Goal: Information Seeking & Learning: Check status

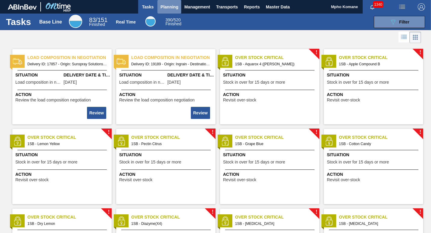
click at [173, 5] on span "Planning" at bounding box center [170, 6] width 18 height 7
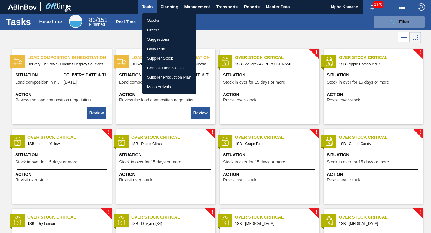
click at [157, 28] on li "Orders" at bounding box center [169, 30] width 54 height 10
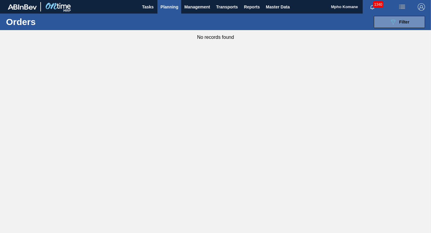
click at [173, 6] on span "Planning" at bounding box center [170, 6] width 18 height 7
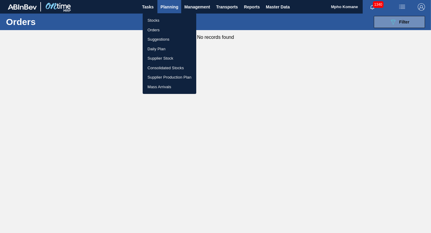
click at [154, 20] on li "Stocks" at bounding box center [170, 21] width 54 height 10
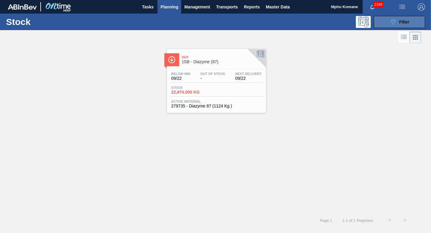
click at [398, 22] on div "089F7B8B-B2A5-4AFE-B5C0-19BA573D28AC Filter" at bounding box center [400, 21] width 20 height 7
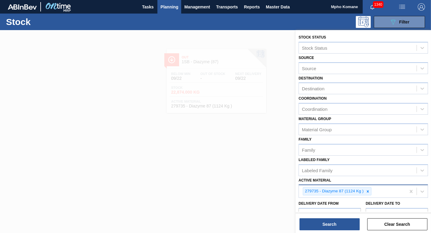
click at [376, 190] on div "279735 - Diazyme 87 (1124 Kg )" at bounding box center [352, 191] width 107 height 12
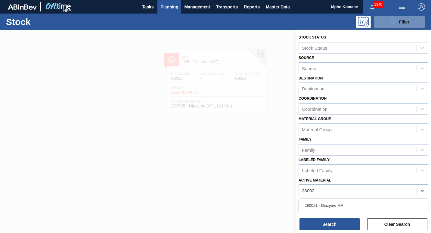
type Material "280021"
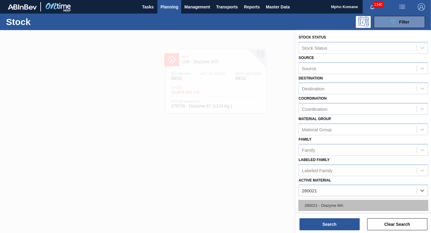
click at [339, 203] on div "280021 - Diazyme MA" at bounding box center [364, 205] width 130 height 11
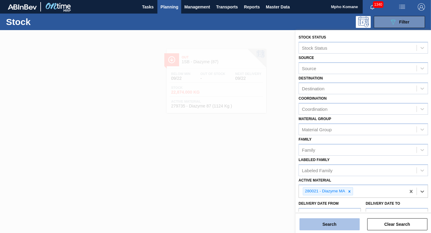
click at [326, 223] on button "Search" at bounding box center [330, 224] width 60 height 12
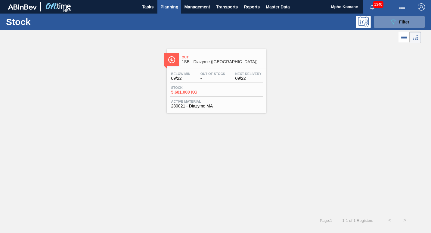
click at [192, 93] on span "5,681.000 KG" at bounding box center [192, 92] width 42 height 5
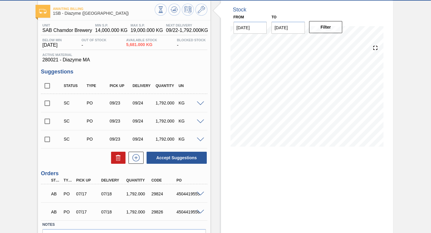
scroll to position [66, 0]
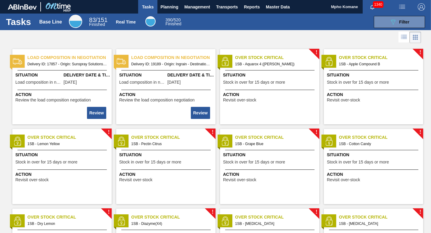
click at [147, 5] on span "Tasks" at bounding box center [147, 6] width 13 height 7
click at [387, 24] on button "089F7B8B-B2A5-4AFE-B5C0-19BA573D28AC Filter" at bounding box center [399, 22] width 51 height 12
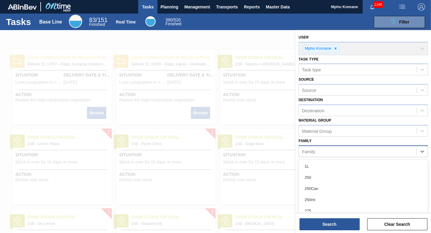
click at [318, 151] on div "Family" at bounding box center [358, 151] width 118 height 9
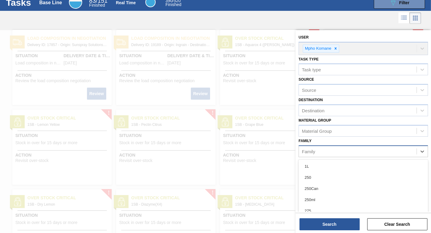
click at [317, 152] on div "Family" at bounding box center [358, 151] width 118 height 9
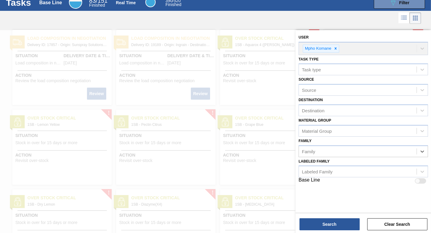
click at [180, 39] on div at bounding box center [215, 146] width 431 height 233
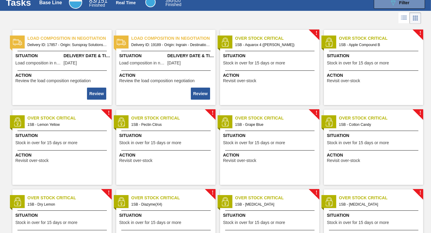
click at [243, 20] on div at bounding box center [215, 18] width 431 height 14
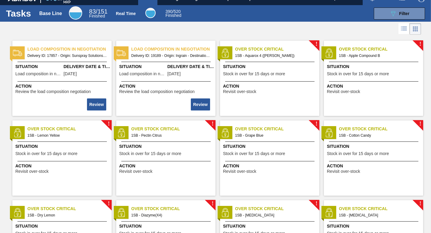
scroll to position [0, 0]
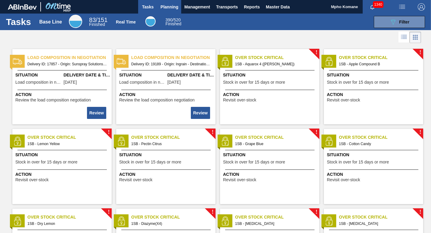
click at [163, 6] on span "Planning" at bounding box center [170, 6] width 18 height 7
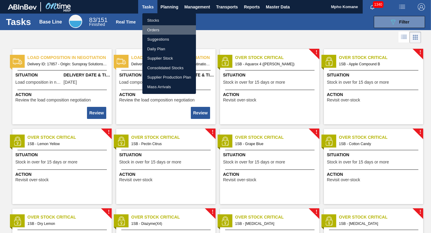
click at [157, 30] on li "Orders" at bounding box center [169, 30] width 54 height 10
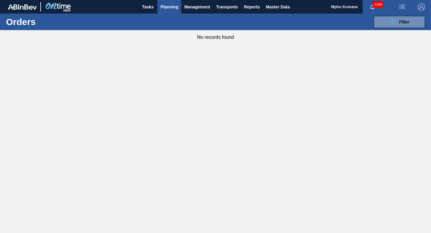
click at [168, 5] on span "Planning" at bounding box center [170, 6] width 18 height 7
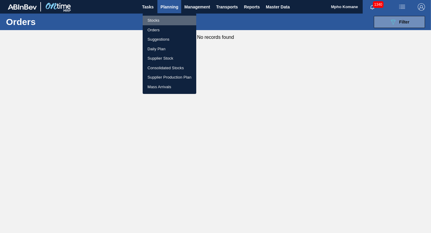
click at [156, 17] on li "Stocks" at bounding box center [170, 21] width 54 height 10
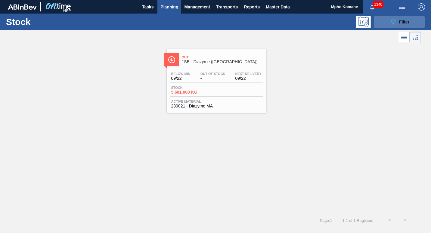
click at [391, 24] on icon "089F7B8B-B2A5-4AFE-B5C0-19BA573D28AC" at bounding box center [393, 21] width 7 height 7
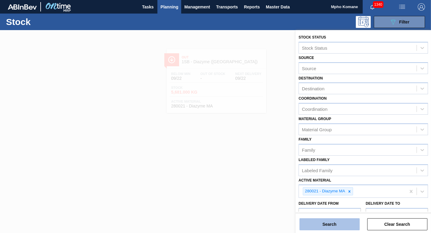
click at [323, 222] on button "Search" at bounding box center [330, 224] width 60 height 12
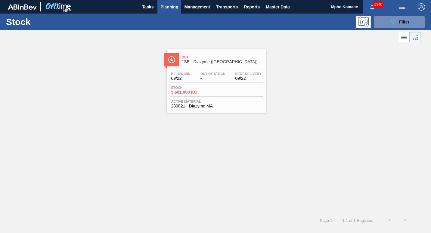
click at [211, 102] on span "Active Material" at bounding box center [216, 102] width 90 height 4
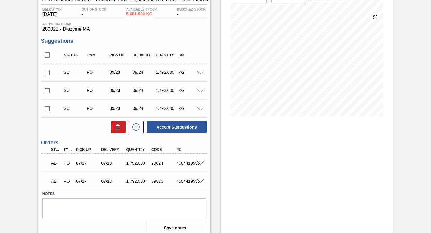
scroll to position [66, 0]
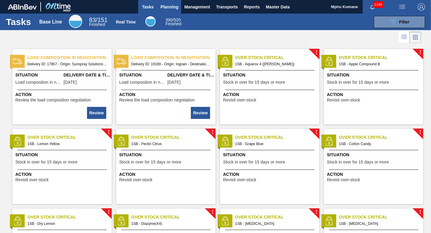
click at [170, 5] on span "Planning" at bounding box center [170, 6] width 18 height 7
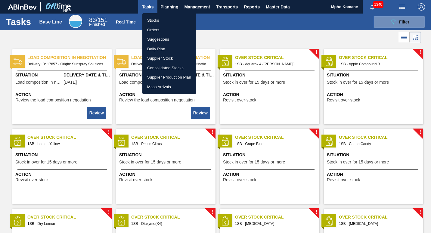
click at [158, 20] on li "Stocks" at bounding box center [169, 21] width 54 height 10
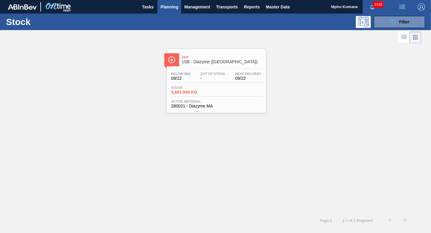
click at [174, 8] on span "Planning" at bounding box center [170, 6] width 18 height 7
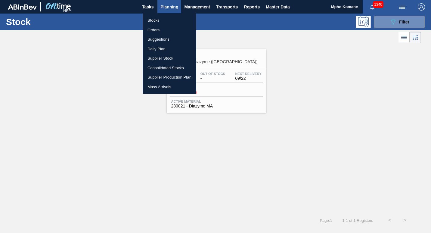
click at [159, 28] on li "Orders" at bounding box center [170, 30] width 54 height 10
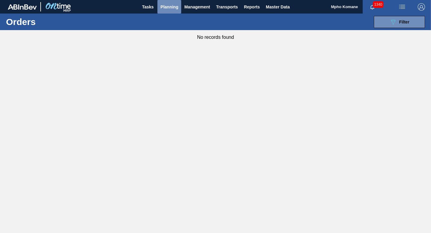
click at [173, 7] on span "Planning" at bounding box center [170, 6] width 18 height 7
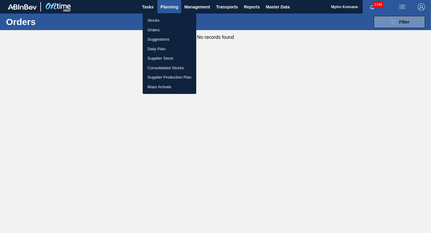
click at [160, 20] on li "Stocks" at bounding box center [170, 21] width 54 height 10
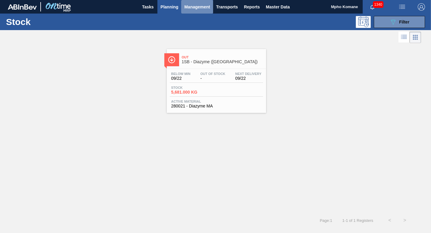
click at [200, 8] on span "Management" at bounding box center [197, 6] width 26 height 7
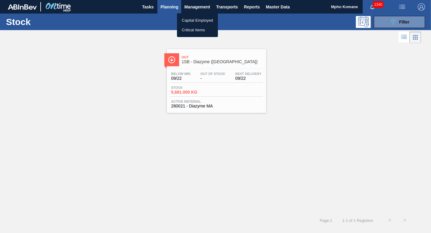
click at [230, 7] on div at bounding box center [215, 116] width 431 height 233
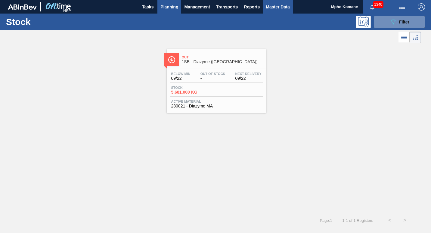
click at [277, 9] on span "Master Data" at bounding box center [278, 6] width 24 height 7
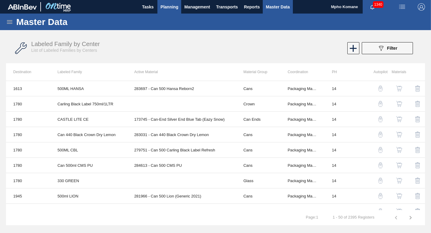
click at [165, 8] on span "Planning" at bounding box center [170, 6] width 18 height 7
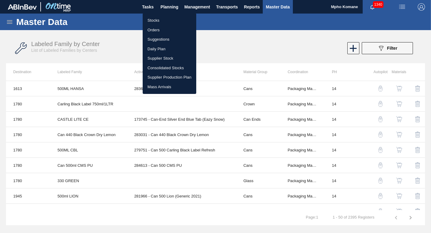
click at [150, 7] on div at bounding box center [215, 116] width 431 height 233
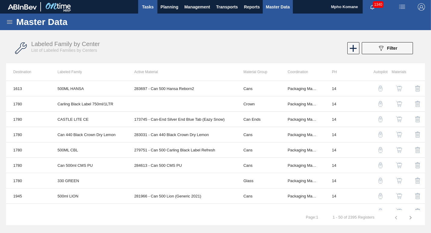
click at [150, 7] on span "Tasks" at bounding box center [147, 6] width 13 height 7
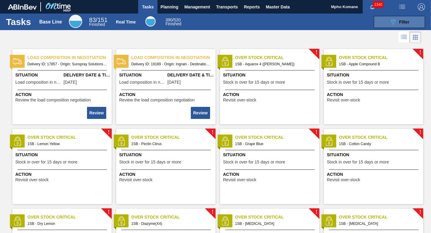
click at [402, 22] on span "Filter" at bounding box center [404, 22] width 10 height 5
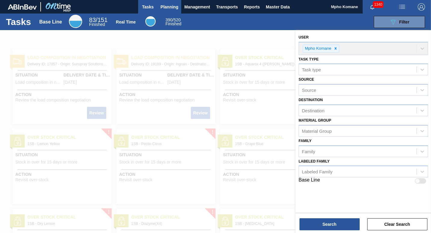
click at [170, 8] on span "Planning" at bounding box center [170, 6] width 18 height 7
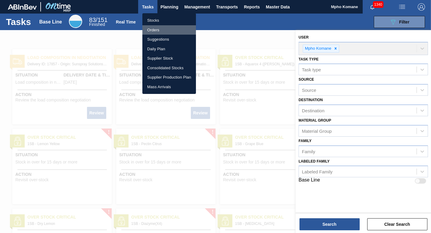
click at [158, 30] on li "Orders" at bounding box center [169, 30] width 54 height 10
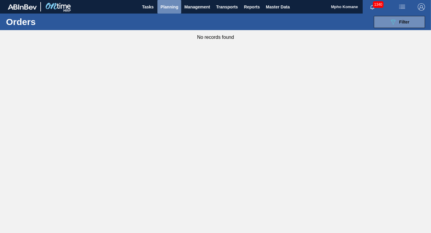
click at [168, 10] on span "Planning" at bounding box center [170, 6] width 18 height 7
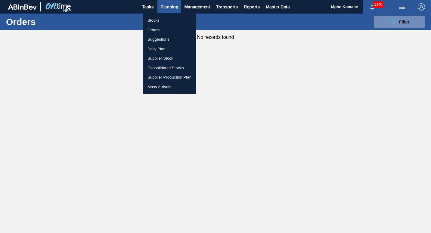
click at [156, 18] on li "Stocks" at bounding box center [170, 21] width 54 height 10
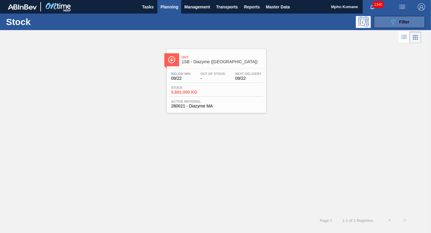
click at [399, 26] on button "089F7B8B-B2A5-4AFE-B5C0-19BA573D28AC Filter" at bounding box center [399, 22] width 51 height 12
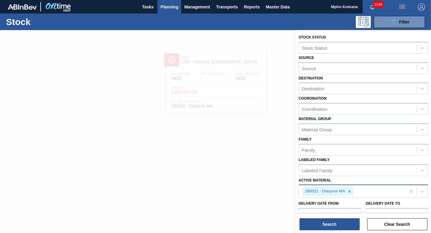
click at [362, 192] on div "280021 - Diazyme MA" at bounding box center [352, 191] width 107 height 12
paste Material "276884"
type Material "276884"
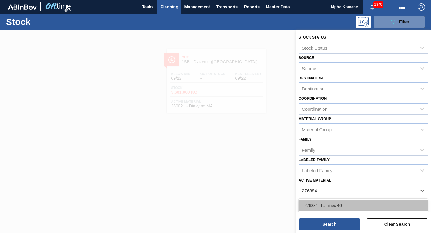
click at [344, 209] on div "276884 - Laminex 4G" at bounding box center [364, 205] width 130 height 11
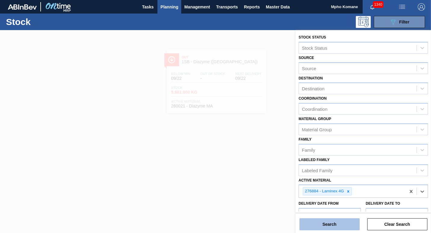
click at [336, 220] on button "Search" at bounding box center [330, 224] width 60 height 12
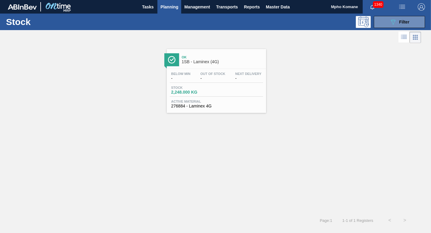
click at [201, 101] on span "Active Material" at bounding box center [216, 102] width 90 height 4
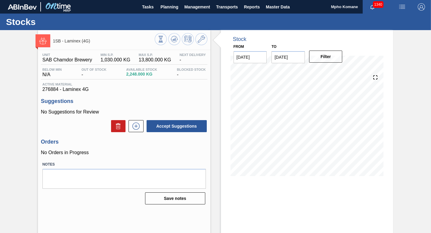
scroll to position [26, 0]
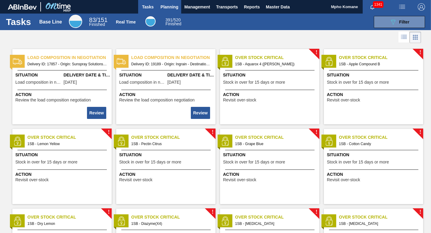
click at [167, 5] on span "Planning" at bounding box center [170, 6] width 18 height 7
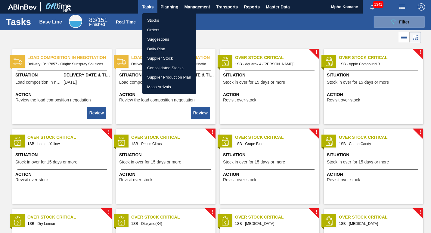
click at [158, 29] on li "Orders" at bounding box center [169, 30] width 54 height 10
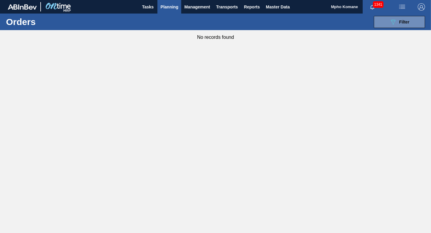
click at [174, 8] on span "Planning" at bounding box center [170, 6] width 18 height 7
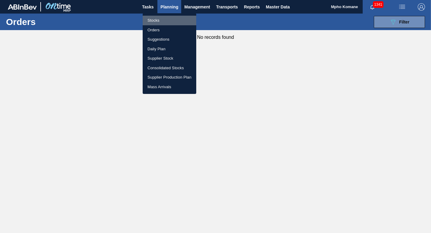
click at [160, 22] on li "Stocks" at bounding box center [170, 21] width 54 height 10
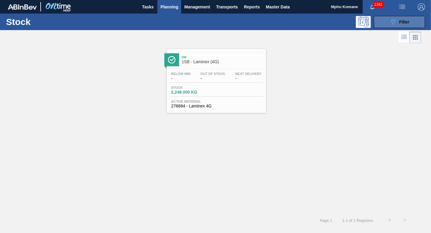
click at [389, 20] on button "089F7B8B-B2A5-4AFE-B5C0-19BA573D28AC Filter" at bounding box center [399, 22] width 51 height 12
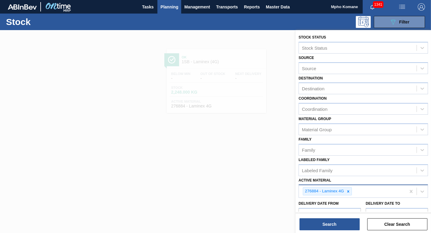
click at [353, 191] on div "276884 - Laminex 4G" at bounding box center [352, 191] width 107 height 12
type Material "7"
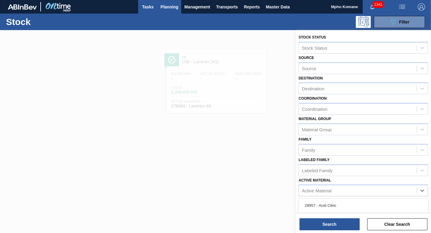
click at [147, 5] on span "Tasks" at bounding box center [147, 6] width 13 height 7
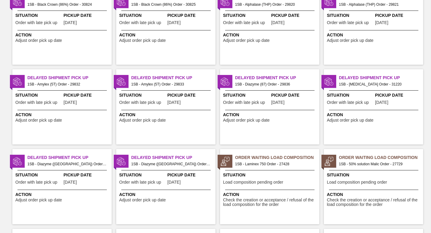
scroll to position [744, 0]
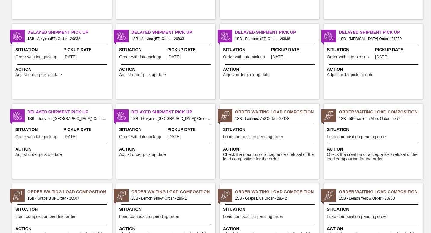
click at [358, 119] on span "1SB - 50% solution Malic Order - 27729" at bounding box center [379, 118] width 80 height 7
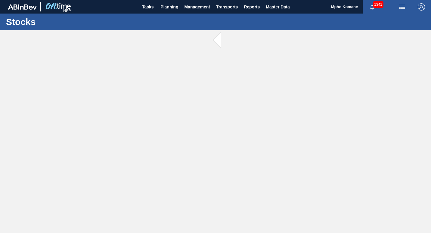
click at [358, 119] on main "Tasks Planning Management Transports Reports Master Data Mpho Komane 1341 Mark …" at bounding box center [215, 116] width 431 height 233
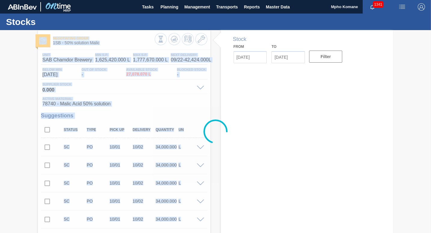
type input "[DATE]"
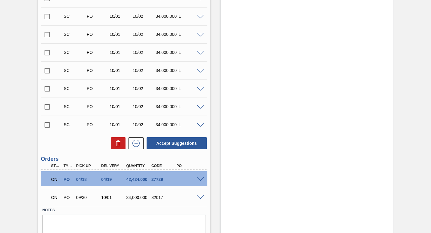
scroll to position [930, 0]
